Goal: Find specific page/section: Find specific page/section

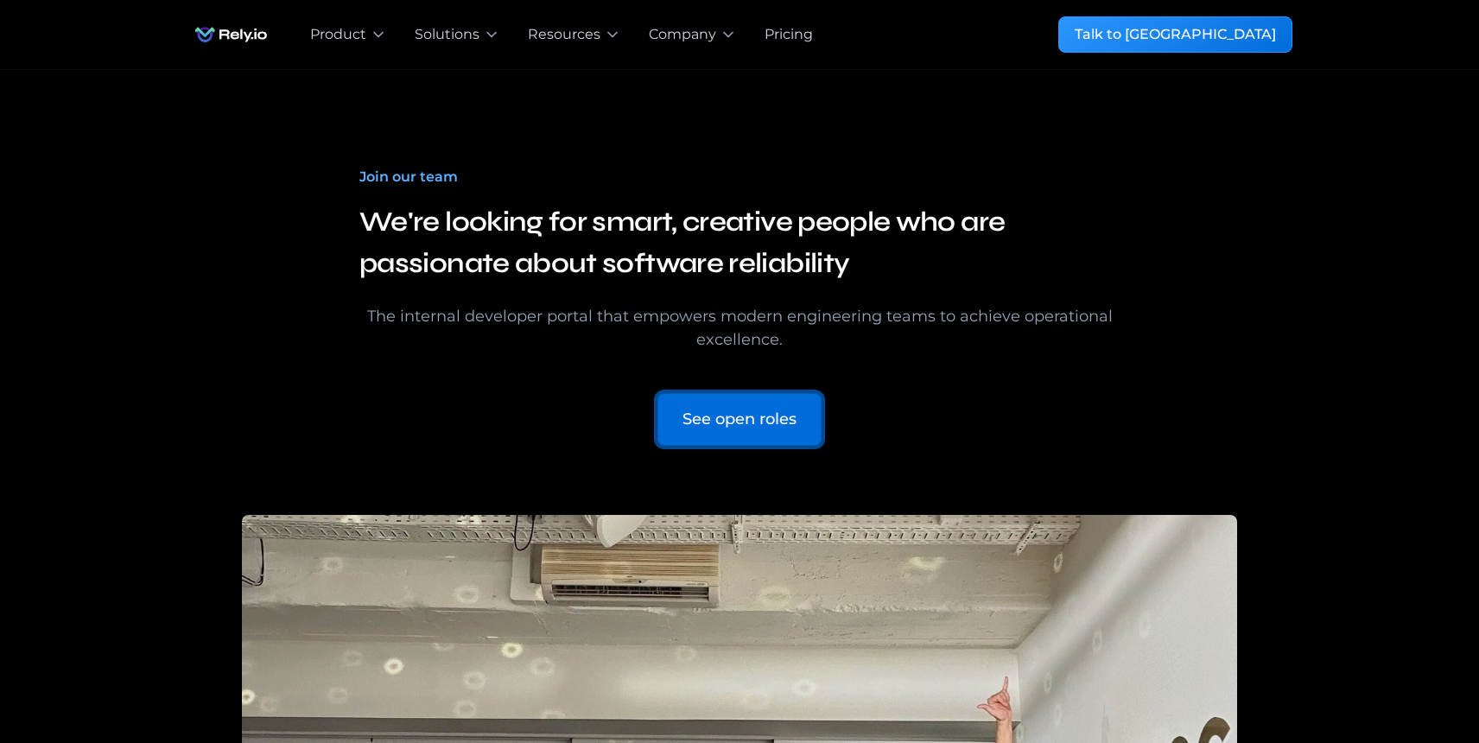
click at [716, 436] on link "See open roles" at bounding box center [740, 419] width 164 height 53
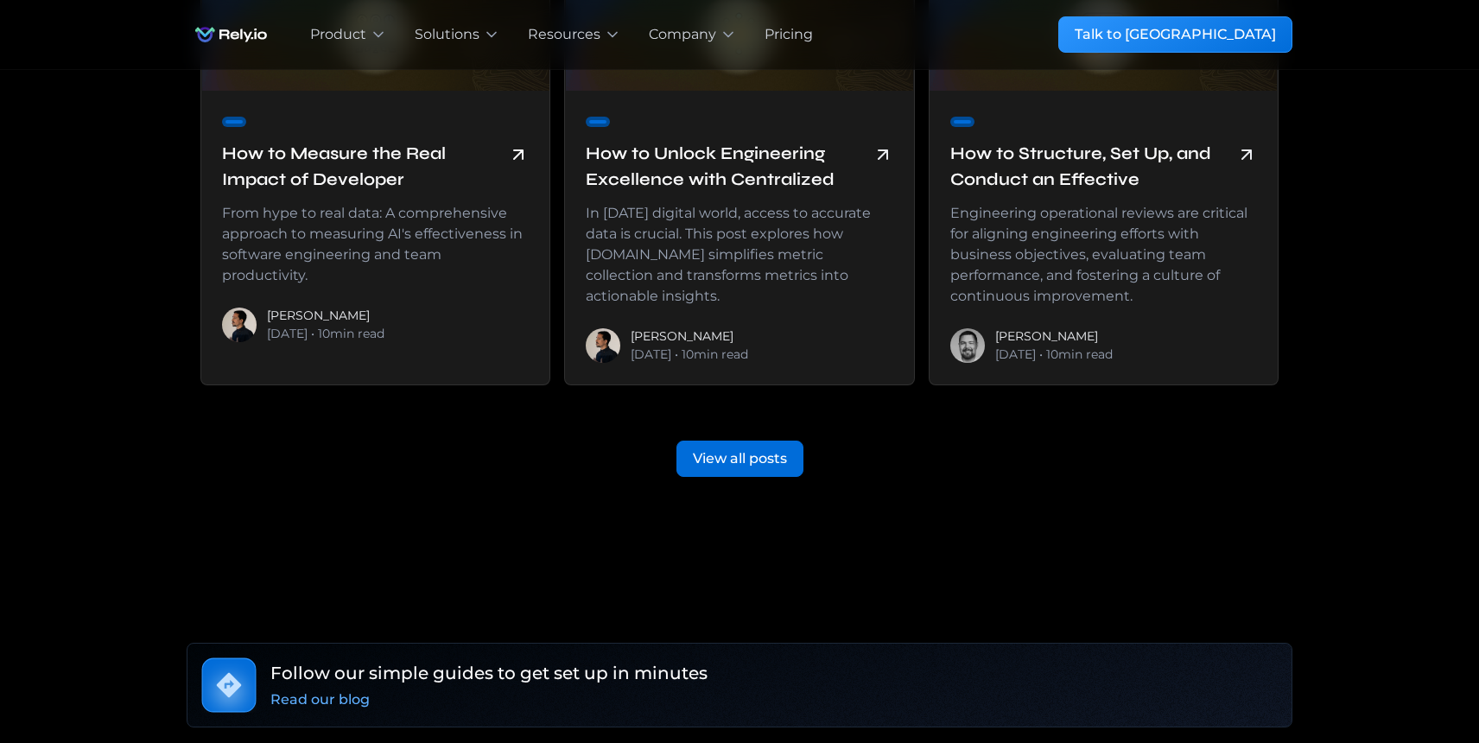
scroll to position [3913, 0]
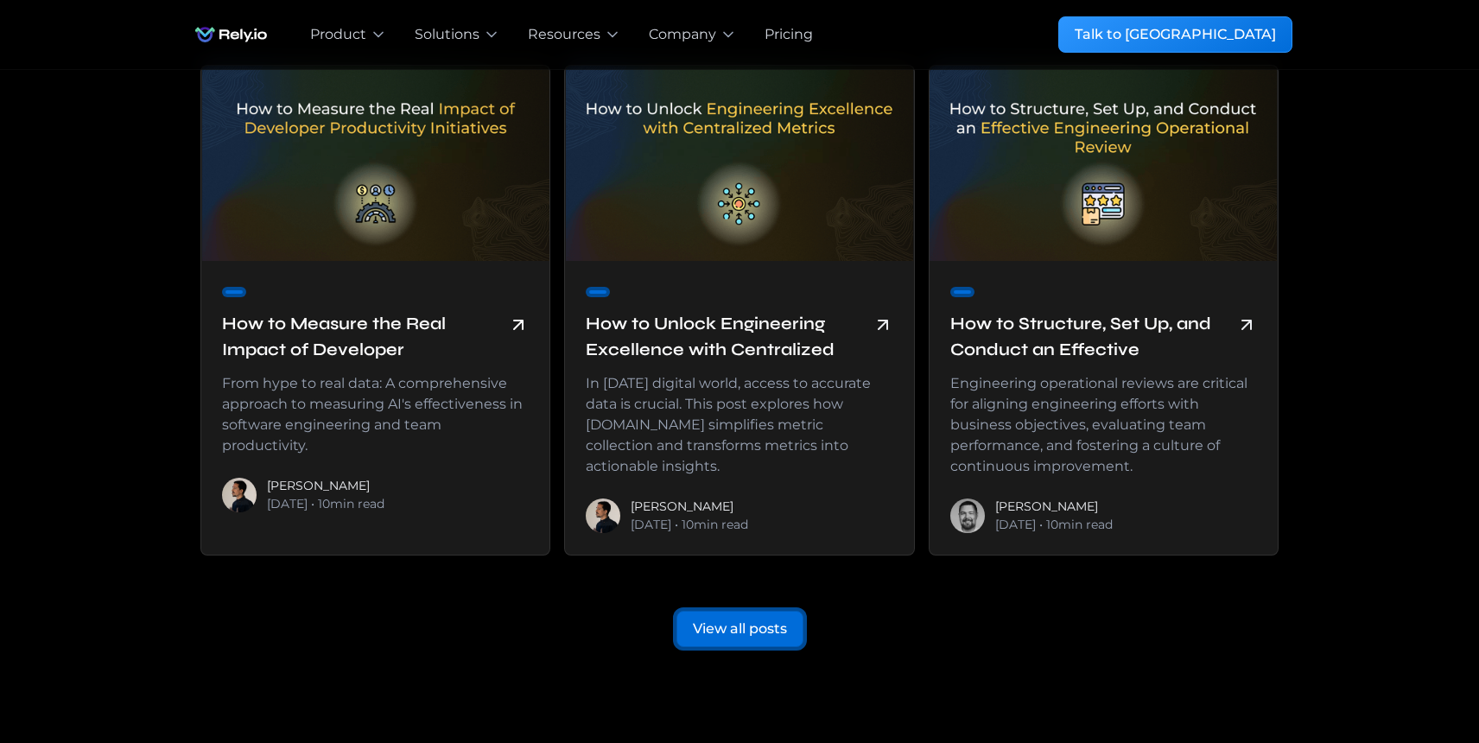
click at [702, 619] on div "View all posts" at bounding box center [740, 629] width 94 height 21
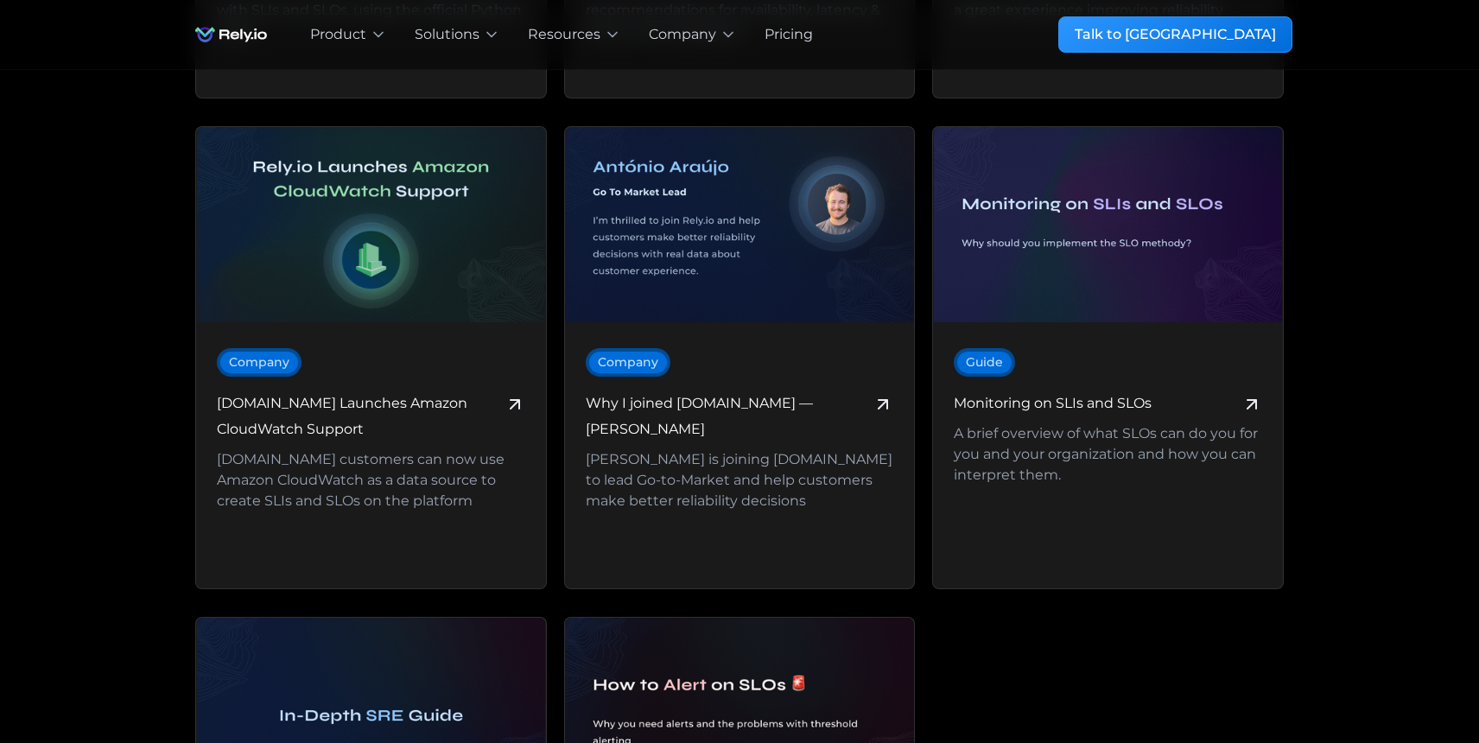
scroll to position [10696, 0]
